Goal: Task Accomplishment & Management: Use online tool/utility

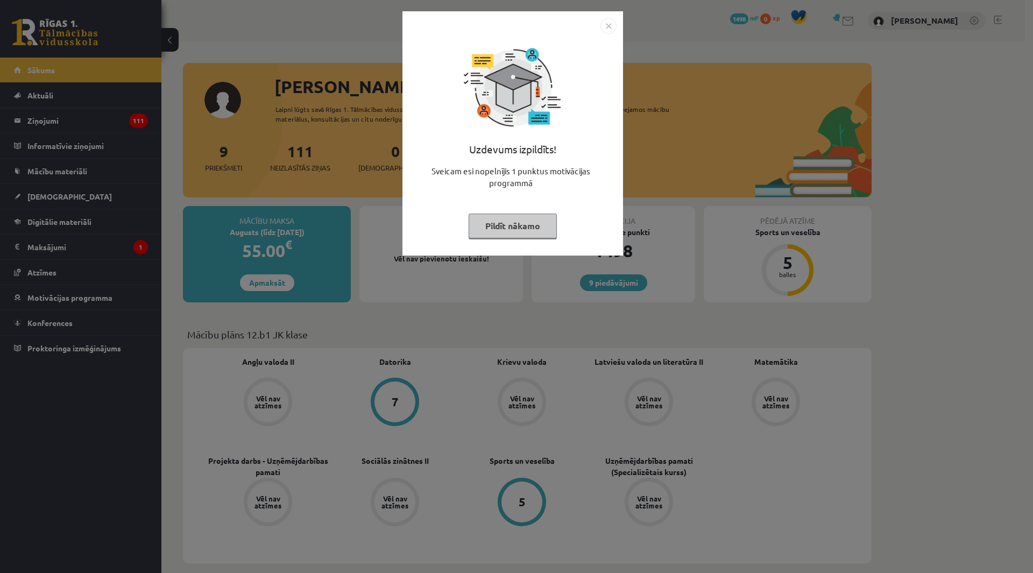
click at [613, 17] on div "Uzdevums izpildīts! Sveicam esi nopelnījis 1 punktus motivācijas programmā Pild…" at bounding box center [512, 133] width 221 height 244
click at [599, 17] on div "Uzdevums izpildīts! Sveicam esi nopelnījis 1 punktus motivācijas programmā Pild…" at bounding box center [512, 133] width 221 height 244
click at [605, 30] on img "Close" at bounding box center [608, 26] width 16 height 16
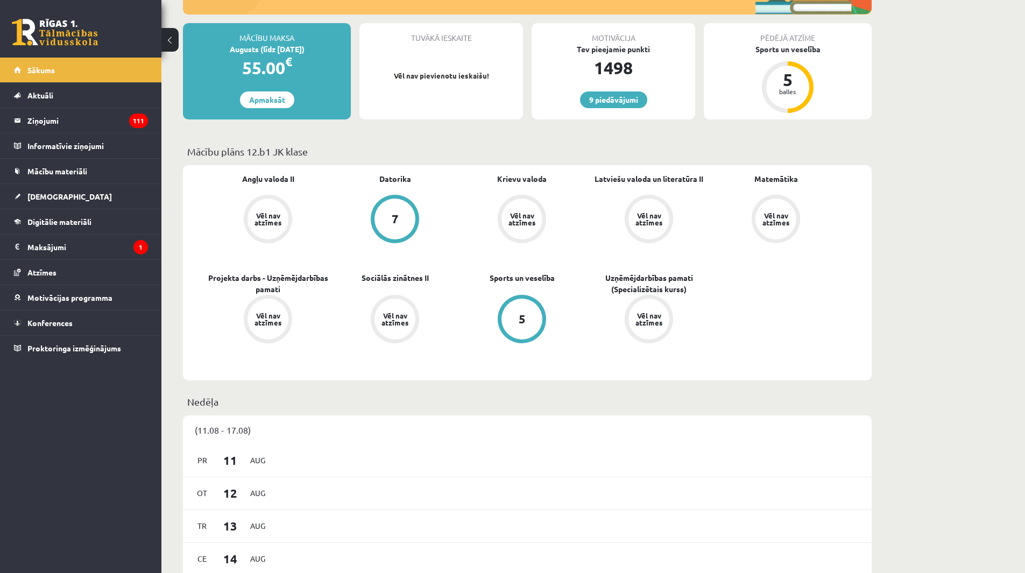
scroll to position [161, 0]
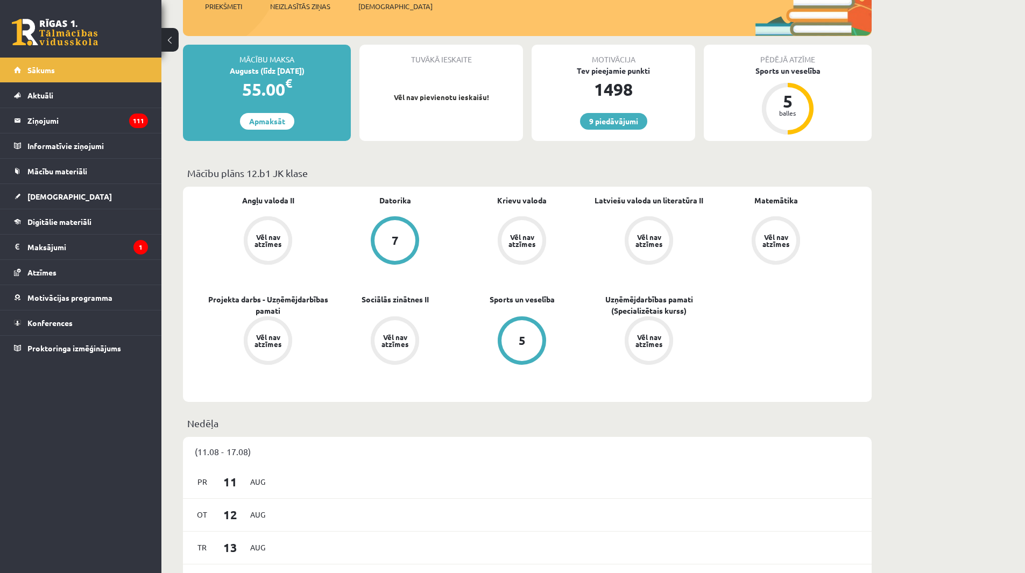
click at [284, 261] on link "Vēl nav atzīmes" at bounding box center [267, 241] width 127 height 51
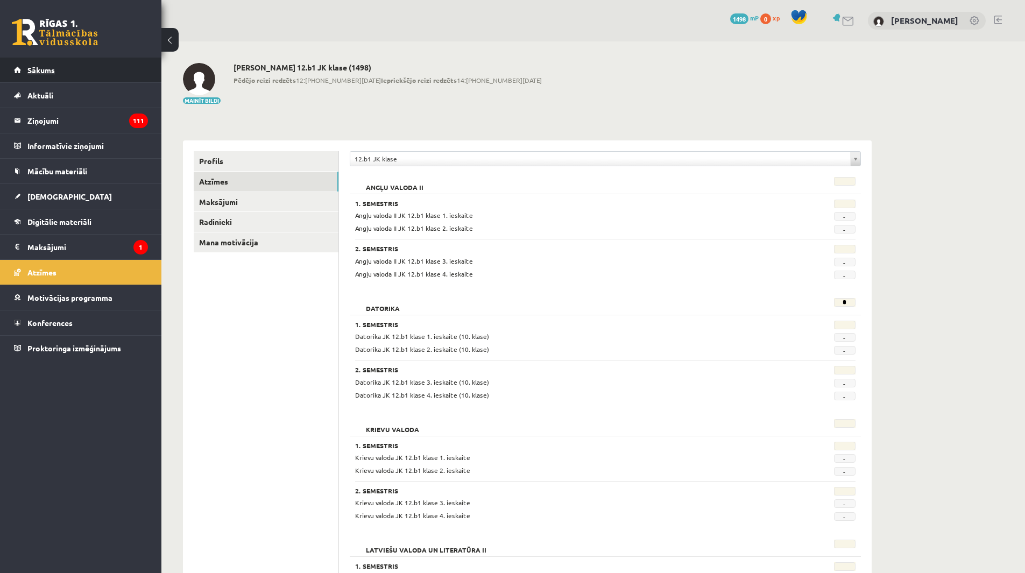
click at [83, 70] on link "Sākums" at bounding box center [81, 70] width 134 height 25
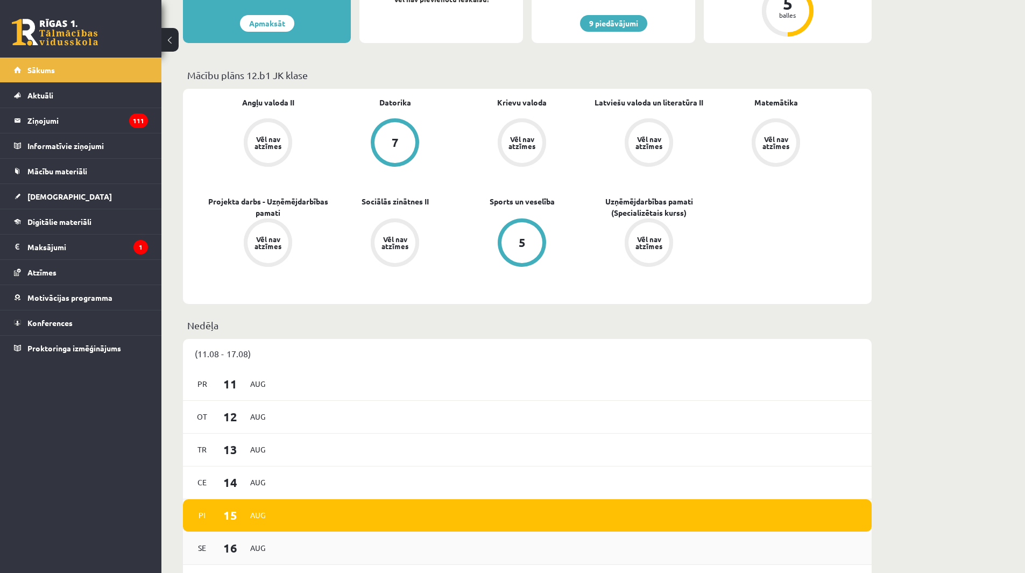
scroll to position [171, 0]
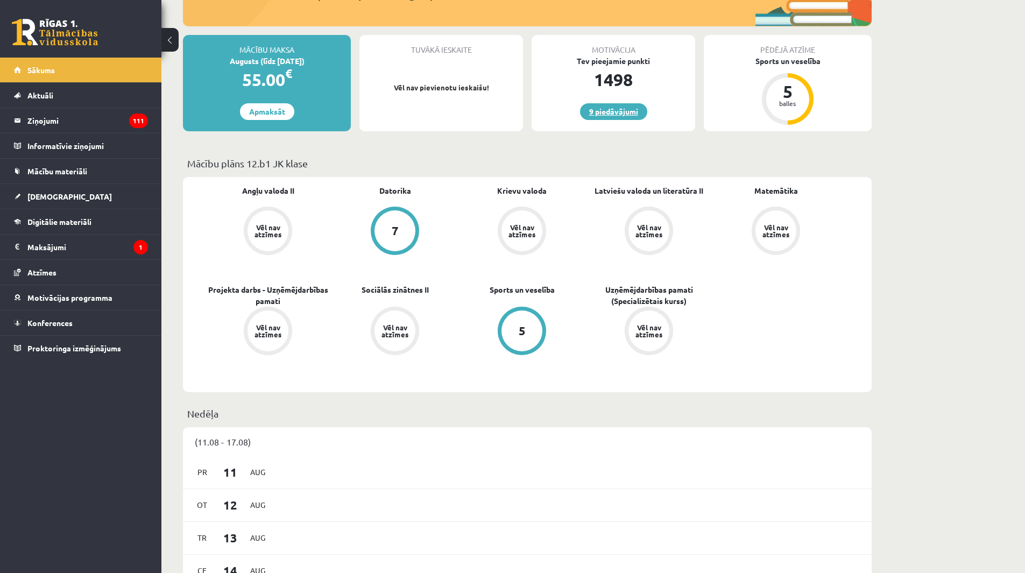
click at [612, 108] on link "9 piedāvājumi" at bounding box center [613, 111] width 67 height 17
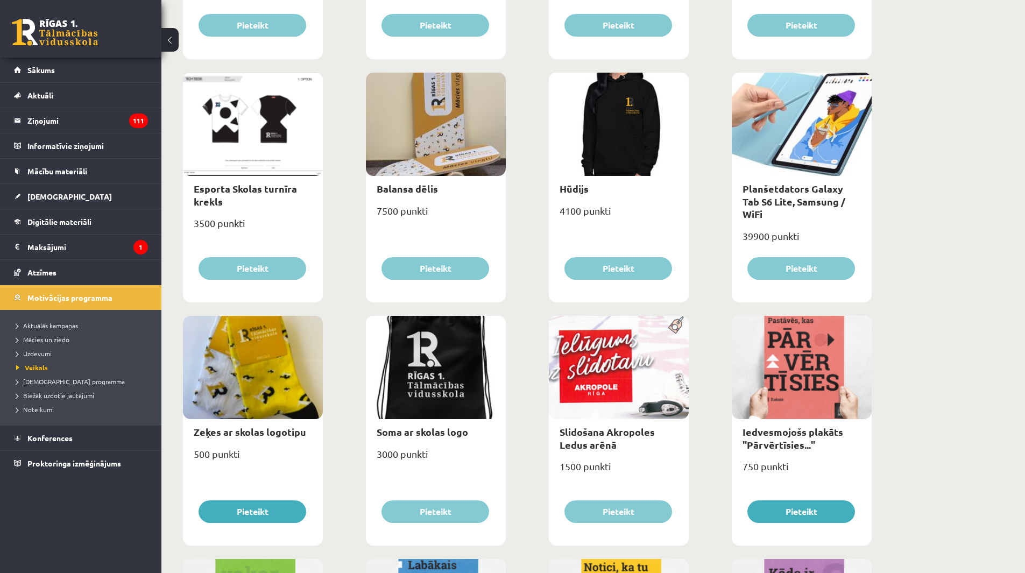
scroll to position [592, 0]
click at [273, 500] on button "Pieteikt" at bounding box center [253, 511] width 108 height 23
type input "*"
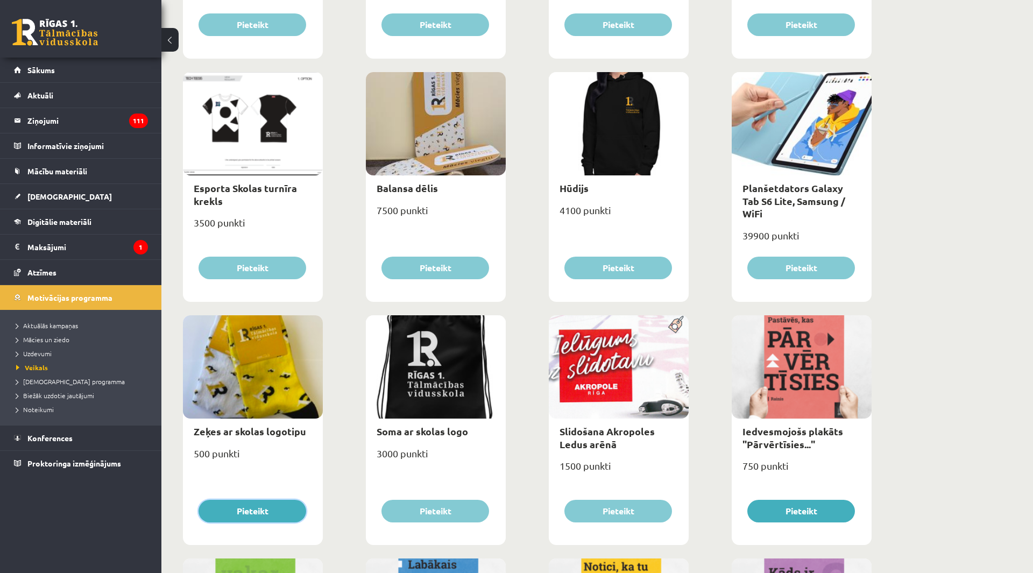
select select "**********"
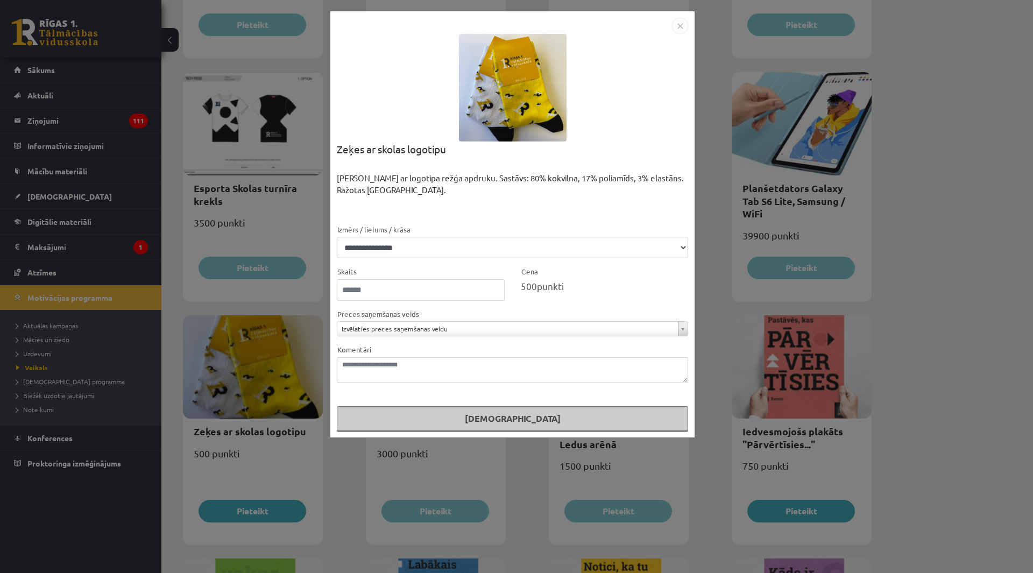
click at [529, 303] on form "**********" at bounding box center [512, 327] width 351 height 208
click at [686, 25] on img "Close" at bounding box center [680, 26] width 16 height 16
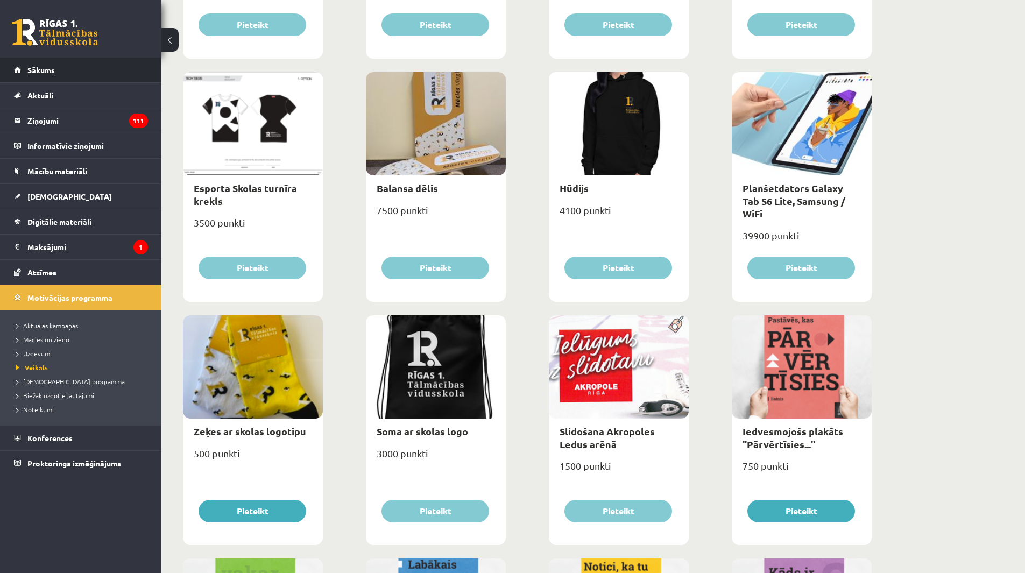
click at [73, 65] on link "Sākums" at bounding box center [81, 70] width 134 height 25
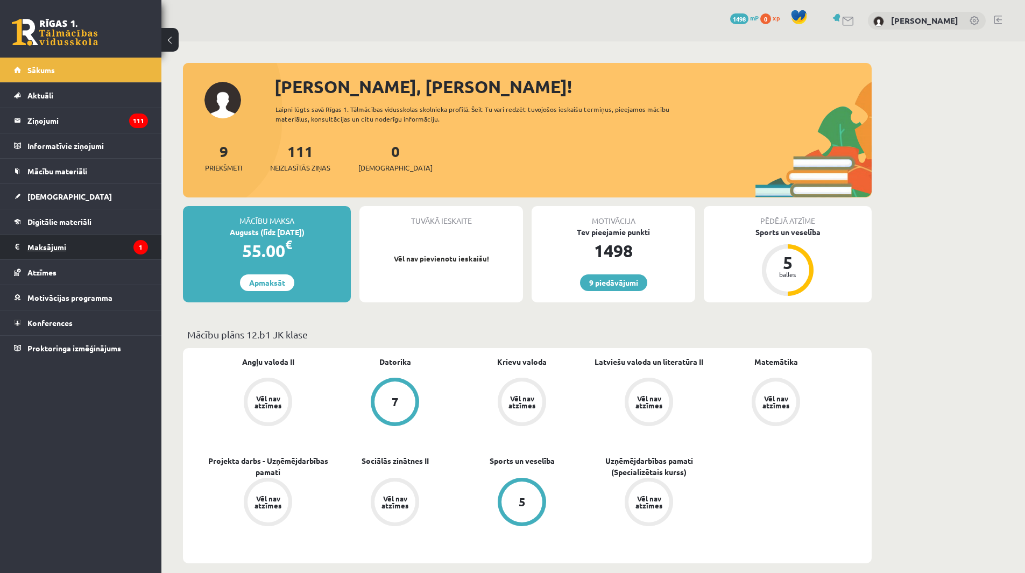
click at [112, 251] on legend "Maksājumi 1" at bounding box center [87, 247] width 121 height 25
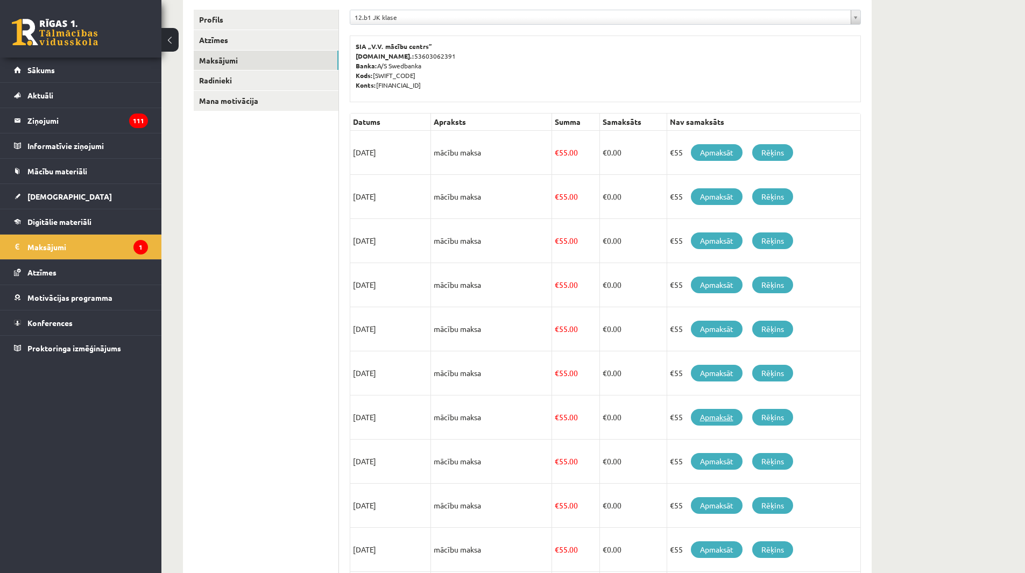
scroll to position [54, 0]
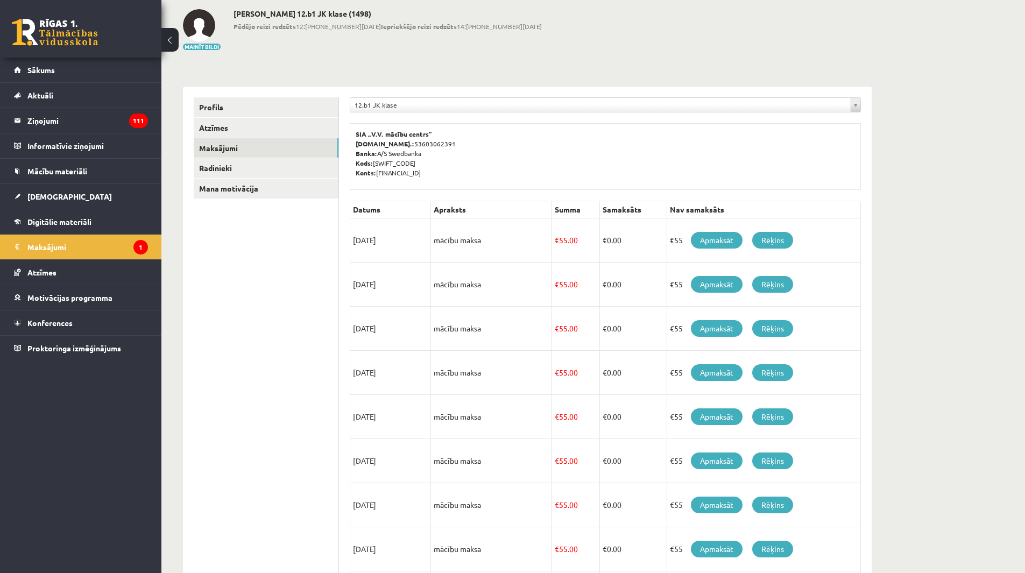
click at [84, 26] on link at bounding box center [55, 32] width 86 height 27
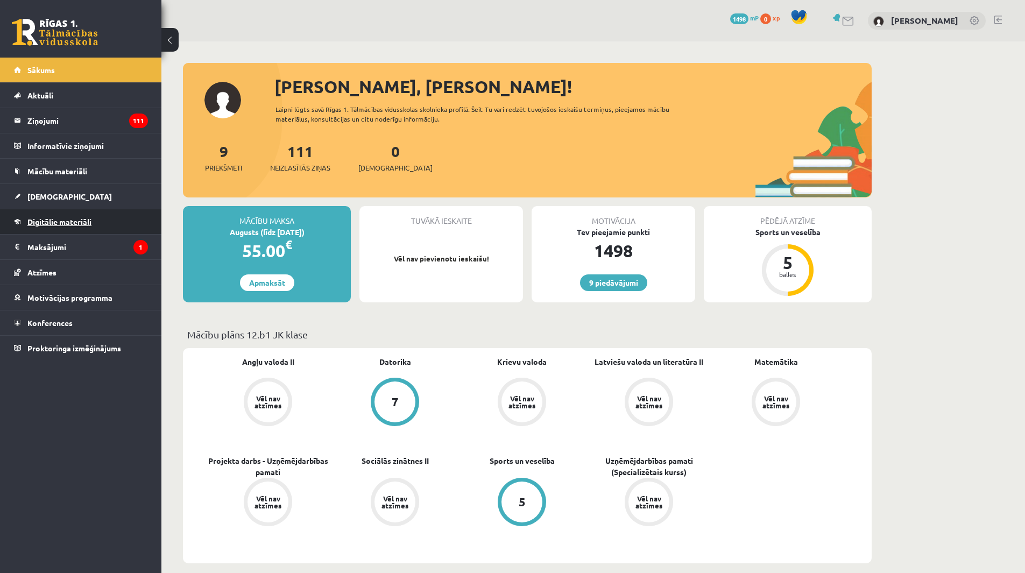
click at [69, 229] on link "Digitālie materiāli" at bounding box center [81, 221] width 134 height 25
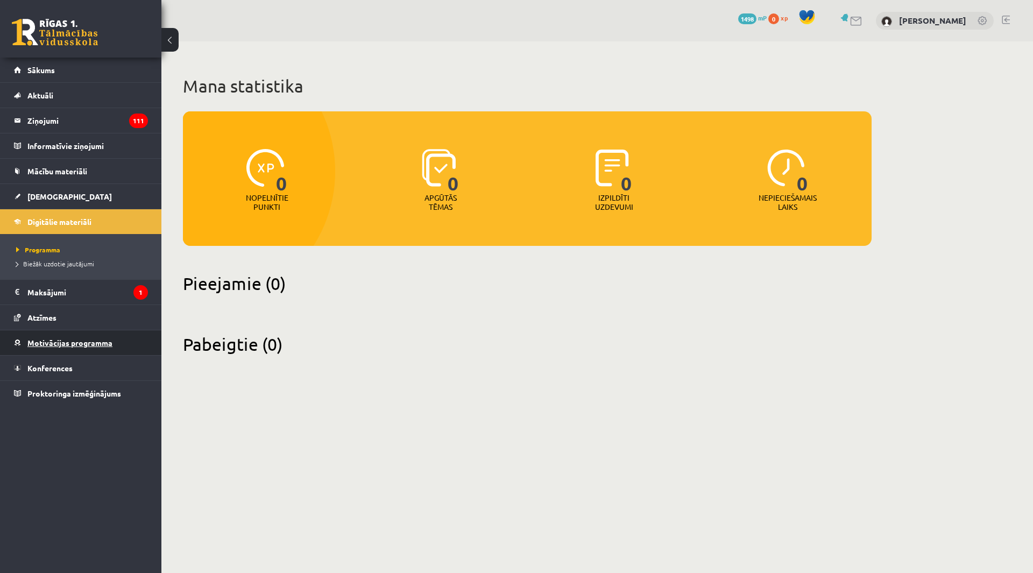
click at [73, 347] on span "Motivācijas programma" at bounding box center [69, 343] width 85 height 10
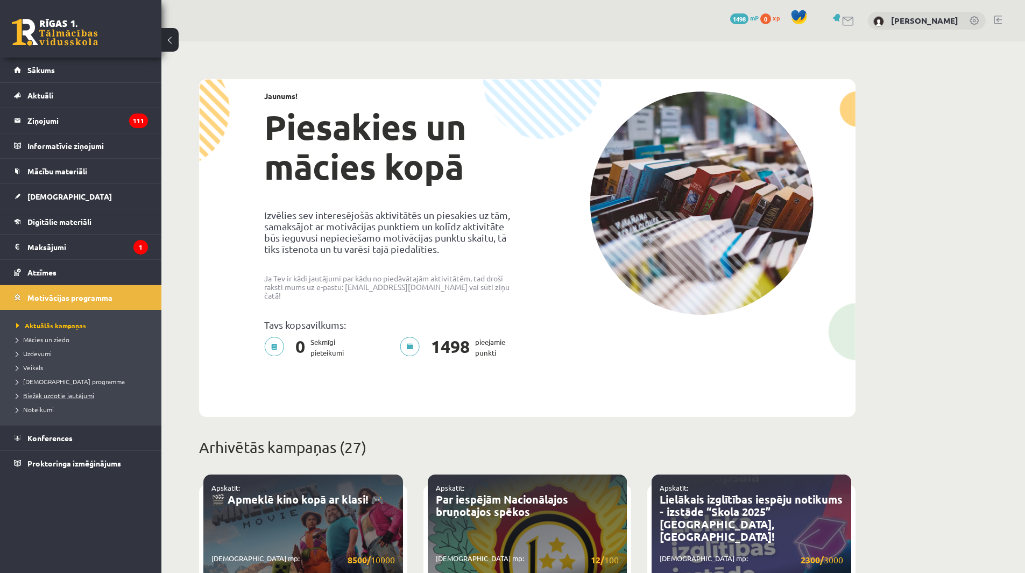
click at [74, 393] on span "Biežāk uzdotie jautājumi" at bounding box center [55, 395] width 78 height 9
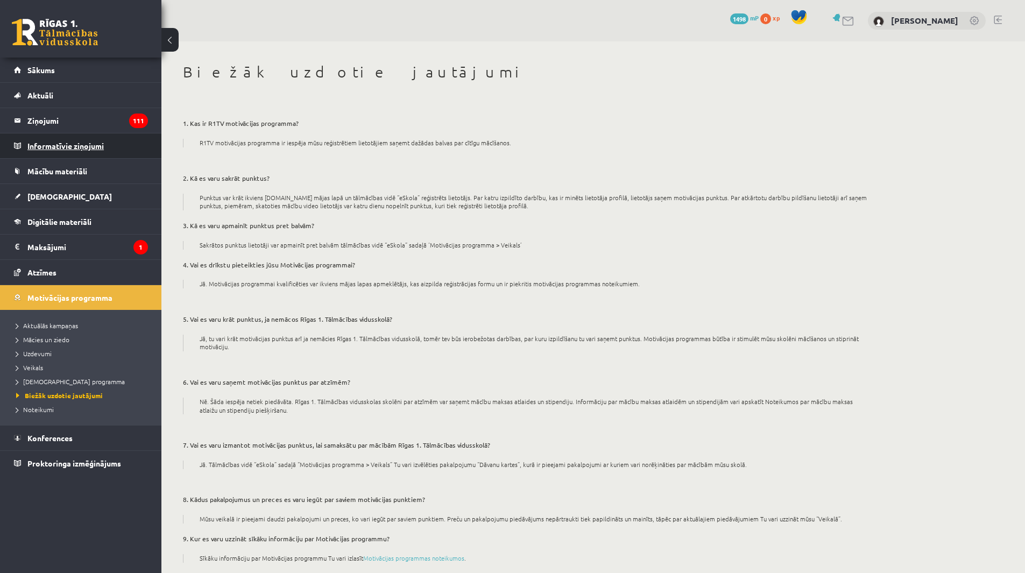
click at [84, 142] on legend "Informatīvie ziņojumi 0" at bounding box center [87, 145] width 121 height 25
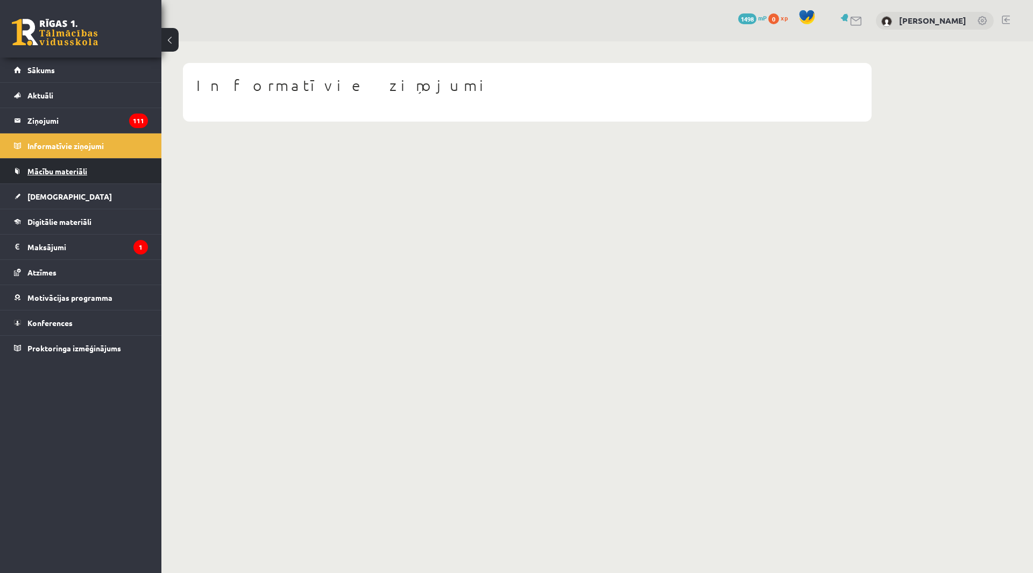
click at [78, 176] on link "Mācību materiāli" at bounding box center [81, 171] width 134 height 25
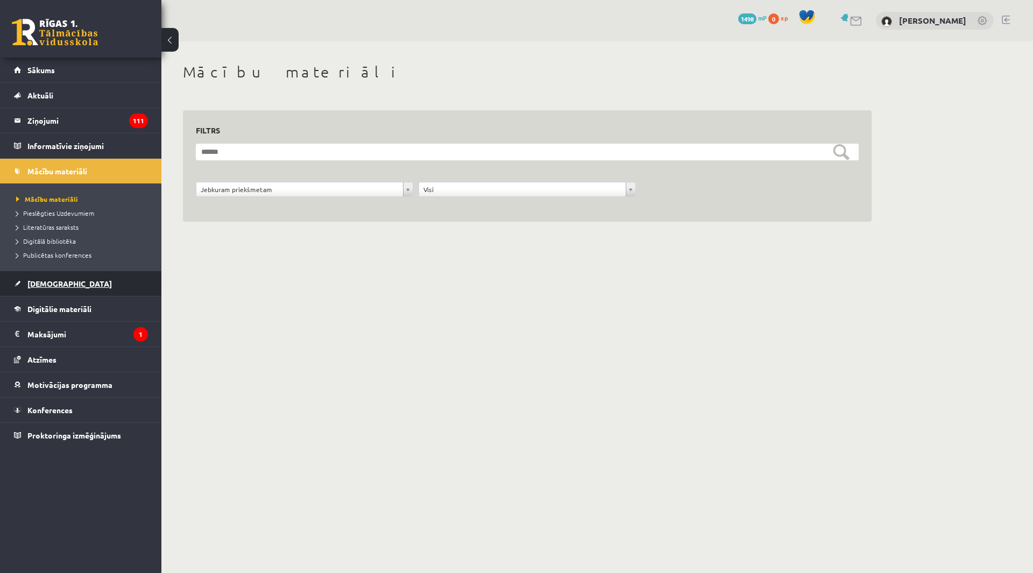
click at [59, 280] on span "[DEMOGRAPHIC_DATA]" at bounding box center [69, 284] width 84 height 10
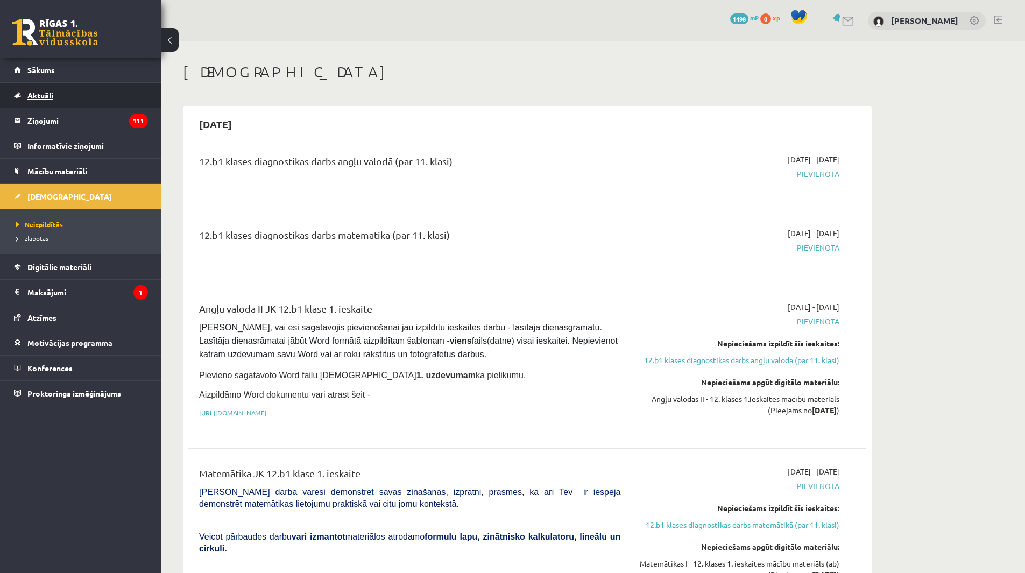
click at [47, 103] on link "Aktuāli" at bounding box center [81, 95] width 134 height 25
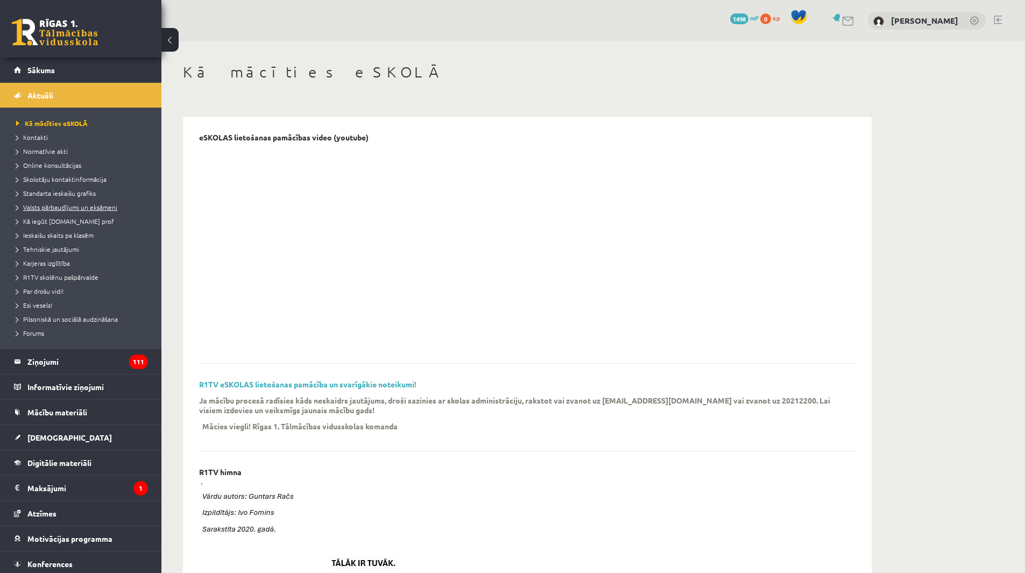
click at [84, 208] on span "Valsts pārbaudījumi un eksāmeni" at bounding box center [66, 207] width 101 height 9
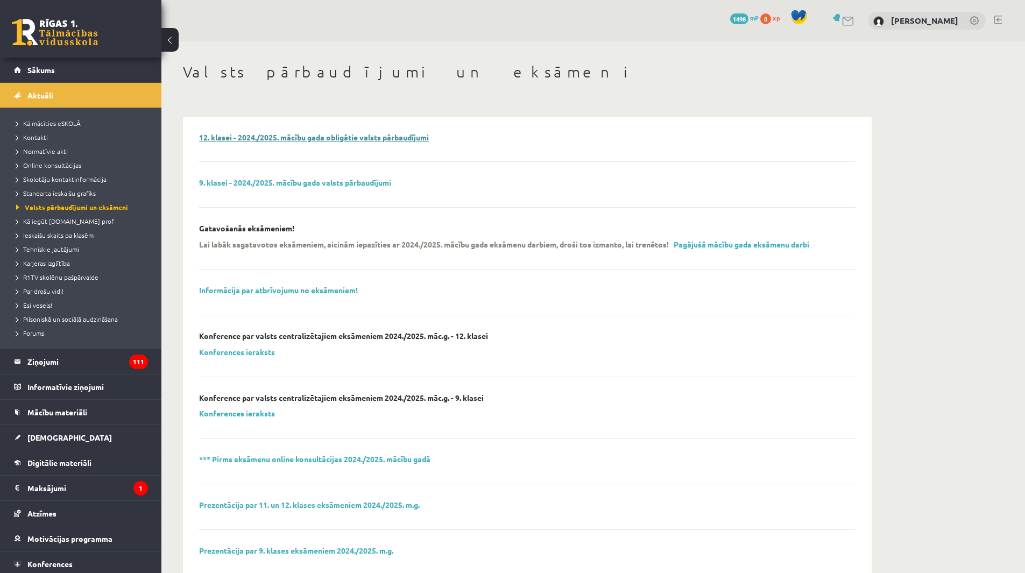
click at [397, 136] on link "12. klasei - 2024./2025. mācību gada obligātie valsts pārbaudījumi" at bounding box center [314, 137] width 230 height 10
